Goal: Check status: Check status

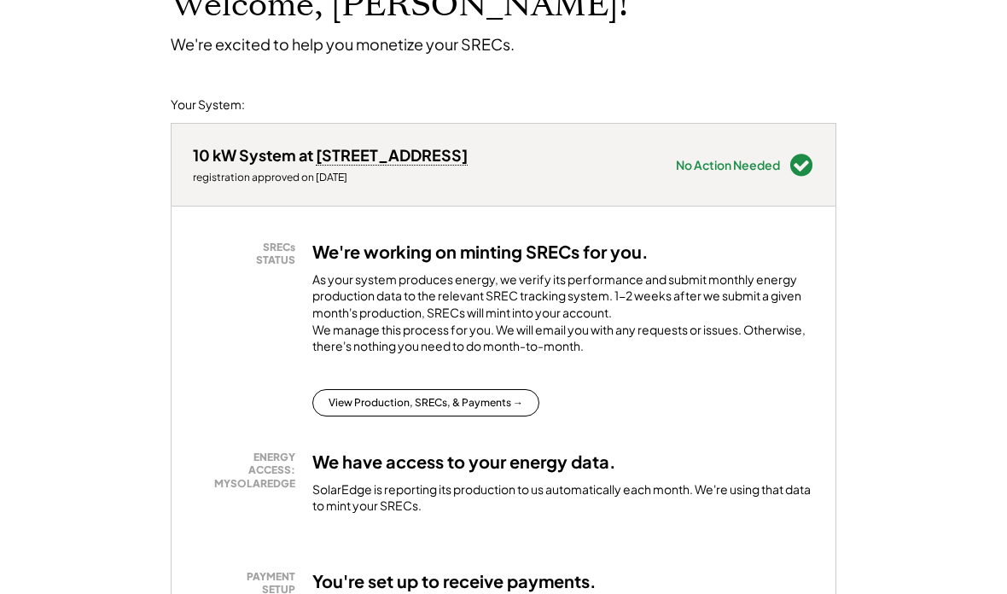
scroll to position [162, 0]
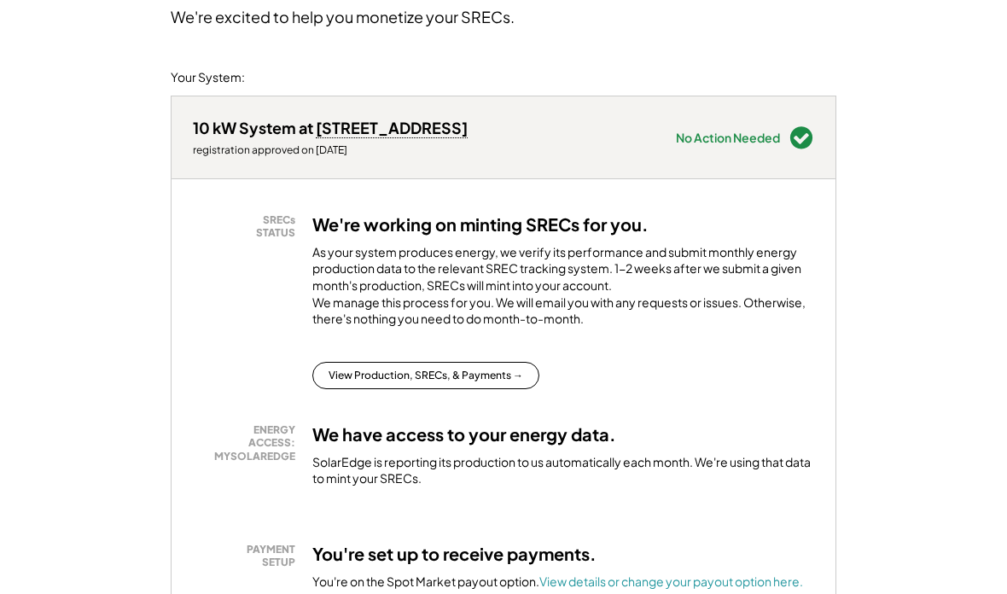
click at [478, 385] on button "View Production, SRECs, & Payments →" at bounding box center [425, 375] width 227 height 27
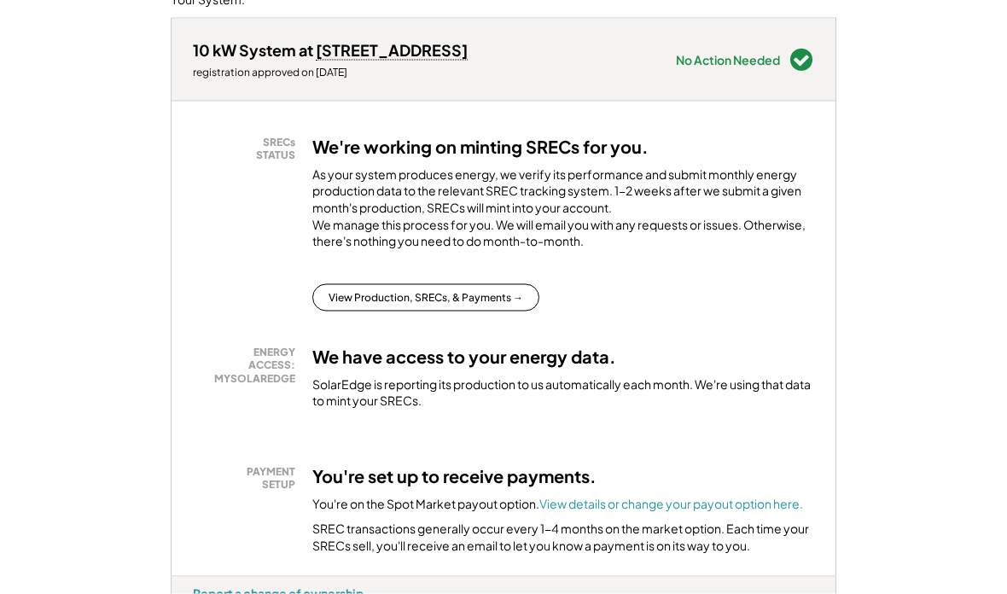
scroll to position [244, 0]
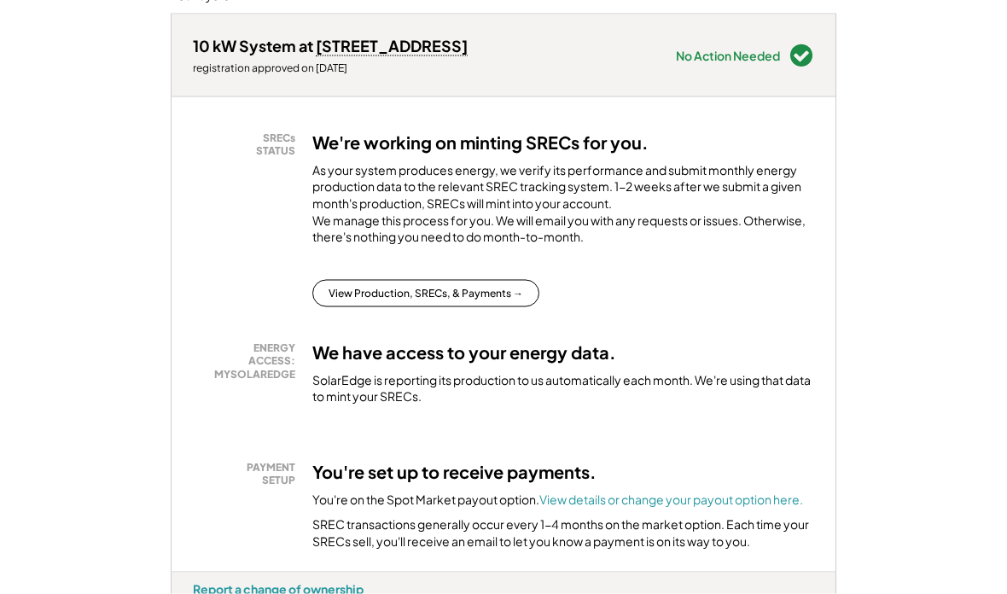
click at [488, 307] on button "View Production, SRECs, & Payments →" at bounding box center [425, 293] width 227 height 27
